Goal: Task Accomplishment & Management: Manage account settings

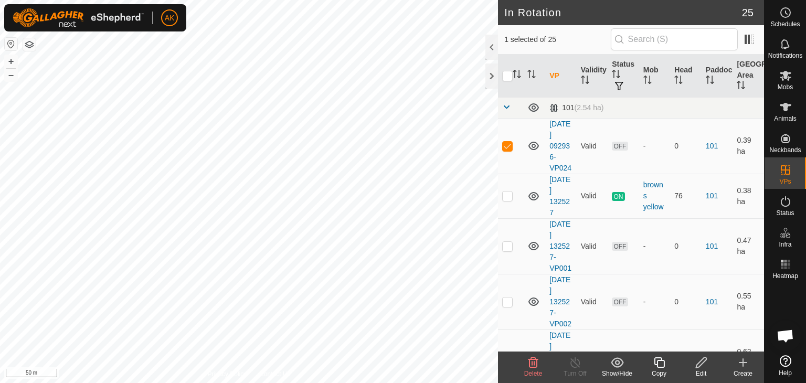
click at [527, 359] on icon at bounding box center [533, 362] width 13 height 13
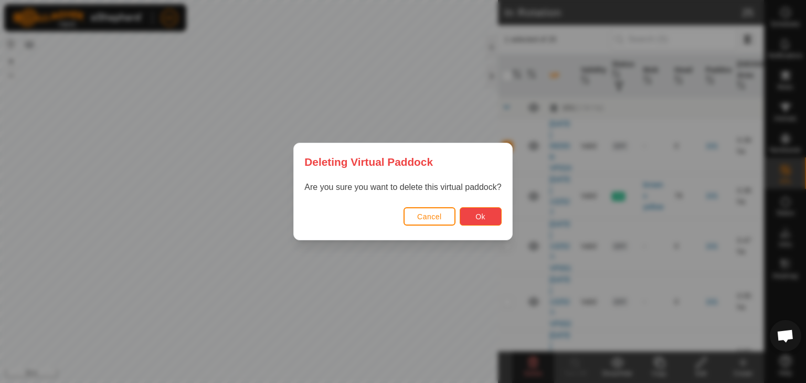
click at [482, 217] on span "Ok" at bounding box center [480, 216] width 10 height 8
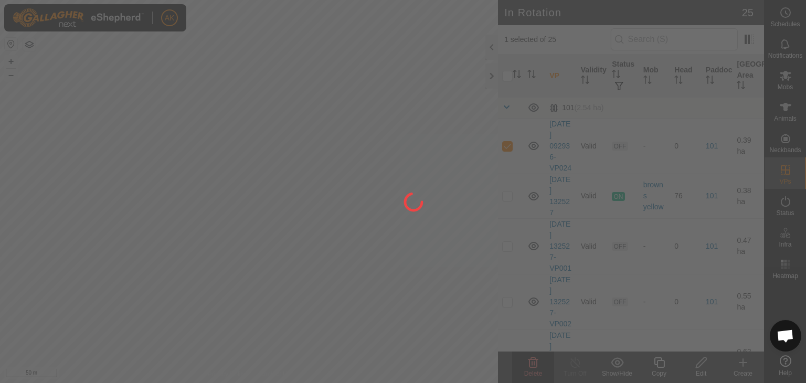
checkbox input "false"
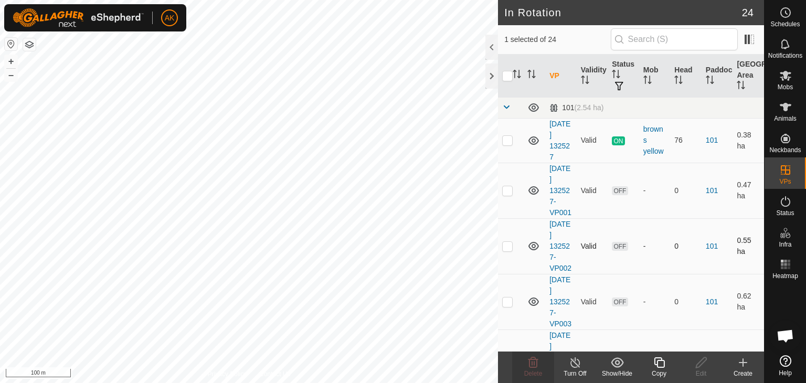
checkbox input "false"
click at [530, 364] on icon at bounding box center [533, 362] width 13 height 13
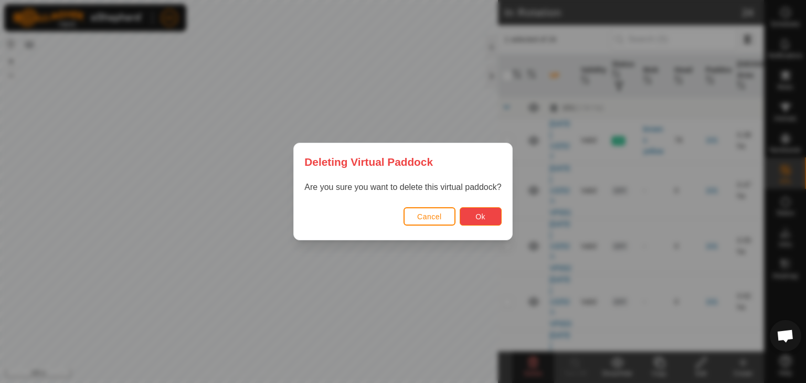
click at [483, 214] on span "Ok" at bounding box center [480, 216] width 10 height 8
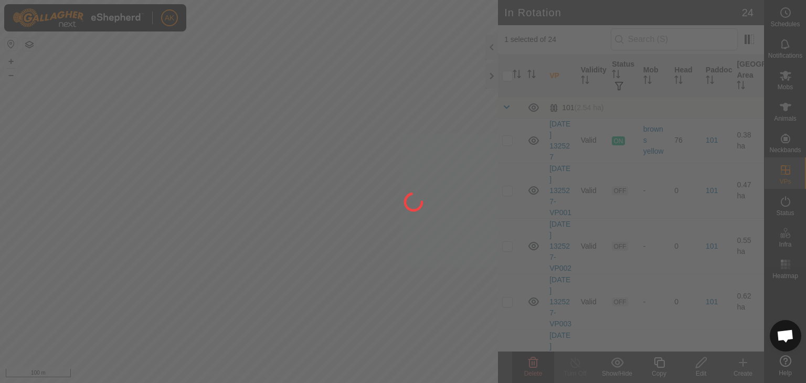
checkbox input "false"
